Goal: Navigation & Orientation: Find specific page/section

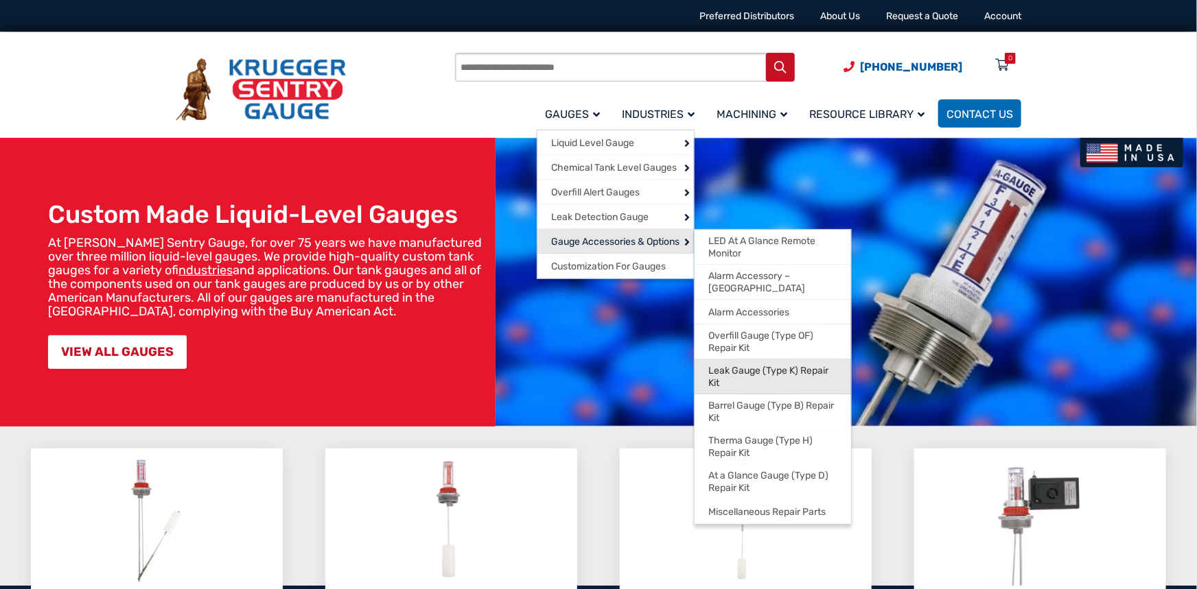
click at [762, 367] on span "Leak Gauge (Type K) Repair Kit" at bounding box center [772, 377] width 129 height 24
